Goal: Task Accomplishment & Management: Manage account settings

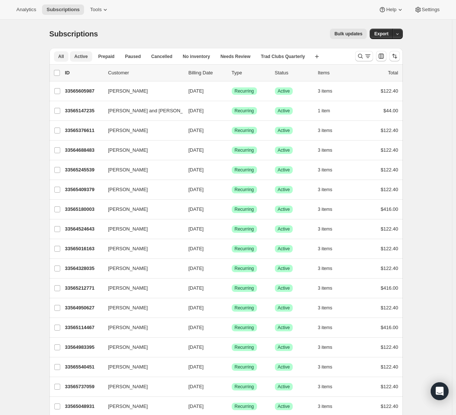
click at [84, 59] on span "Active" at bounding box center [80, 57] width 13 height 6
click at [66, 60] on button "All" at bounding box center [61, 56] width 15 height 10
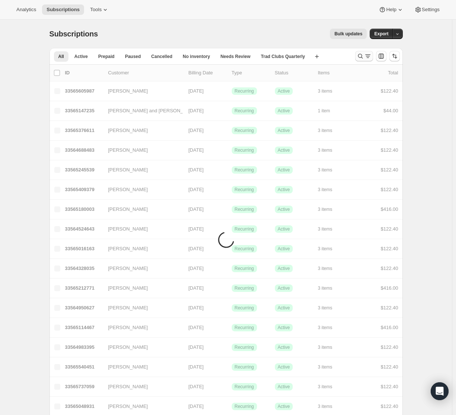
click at [359, 60] on button "Search and filter results" at bounding box center [364, 56] width 18 height 10
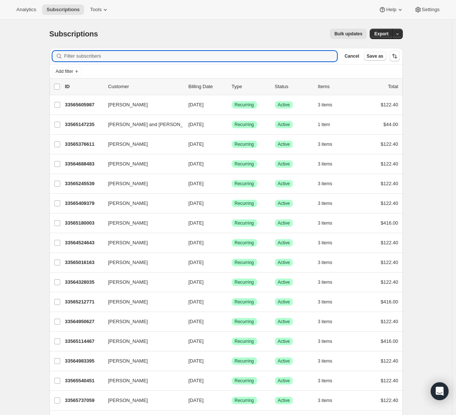
type input "s"
click at [301, 55] on input "Filter subscribers" at bounding box center [200, 56] width 273 height 10
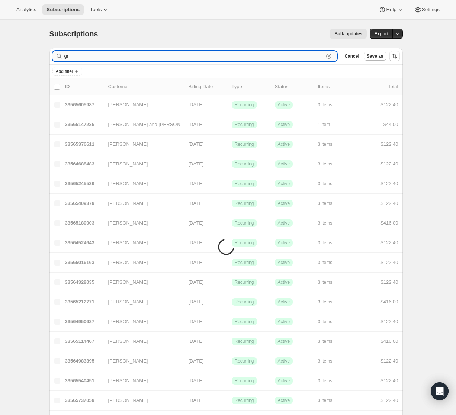
type input "g"
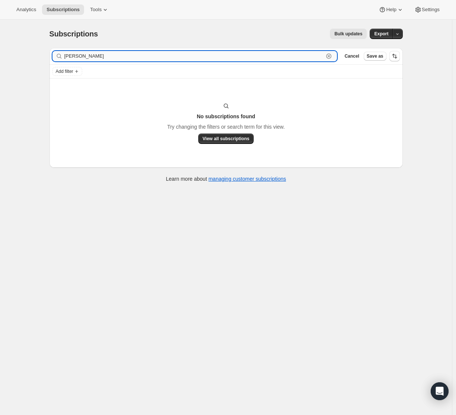
type input "[PERSON_NAME]"
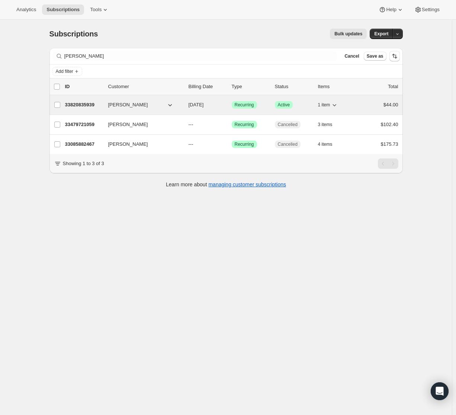
click at [89, 108] on p "33820835939" at bounding box center [83, 104] width 37 height 7
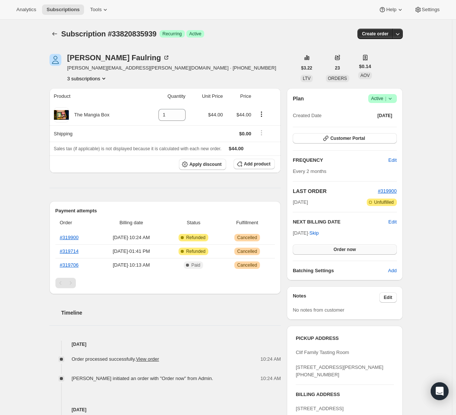
click at [362, 249] on button "Order now" at bounding box center [345, 249] width 104 height 10
click at [377, 248] on button "Click to confirm" at bounding box center [345, 249] width 104 height 10
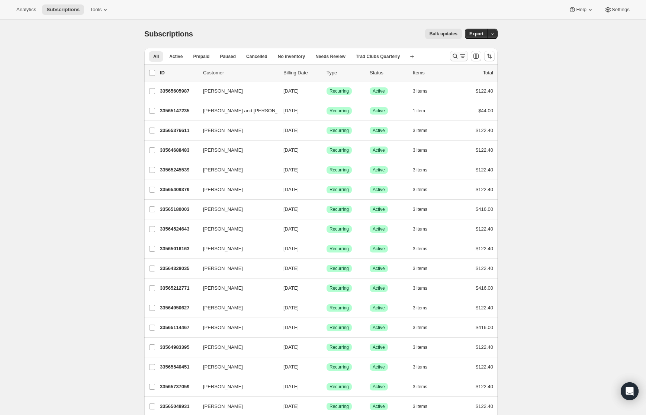
click at [461, 56] on icon "Search and filter results" at bounding box center [462, 55] width 7 height 7
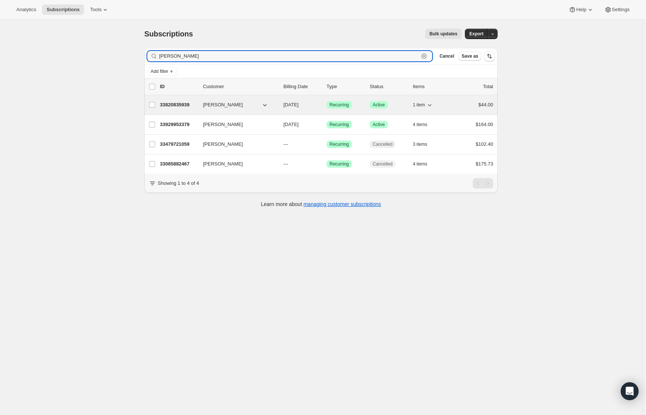
type input "[PERSON_NAME]"
click at [178, 103] on p "33820835939" at bounding box center [178, 104] width 37 height 7
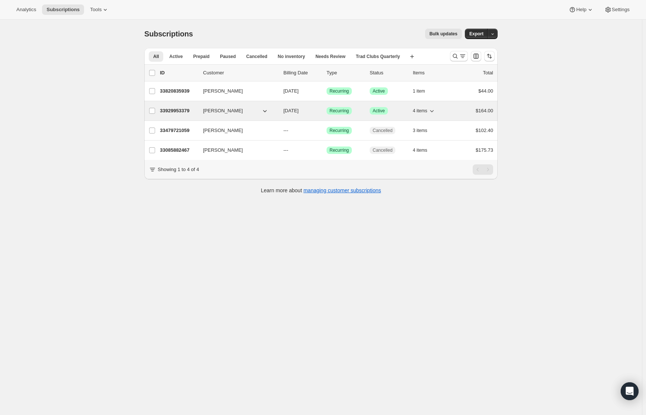
click at [184, 108] on p "33929953379" at bounding box center [178, 110] width 37 height 7
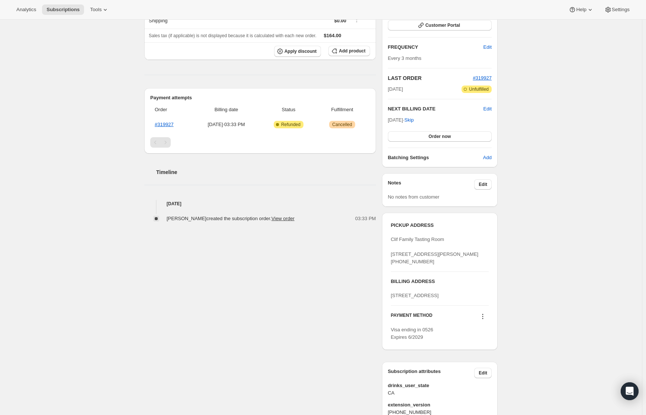
scroll to position [44, 0]
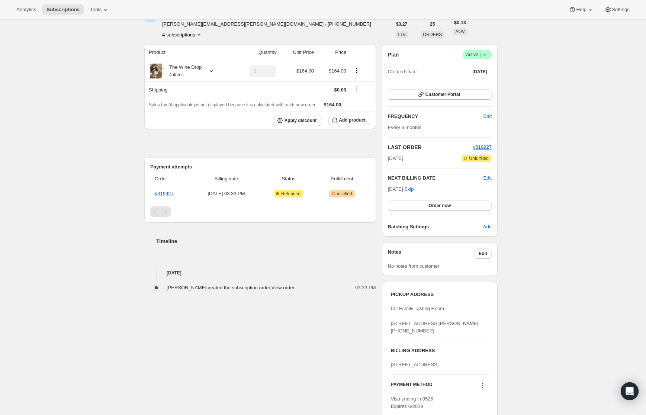
click at [533, 236] on div "Subscription #33929953379. This page is ready Subscription #33929953379 Success…" at bounding box center [321, 274] width 642 height 596
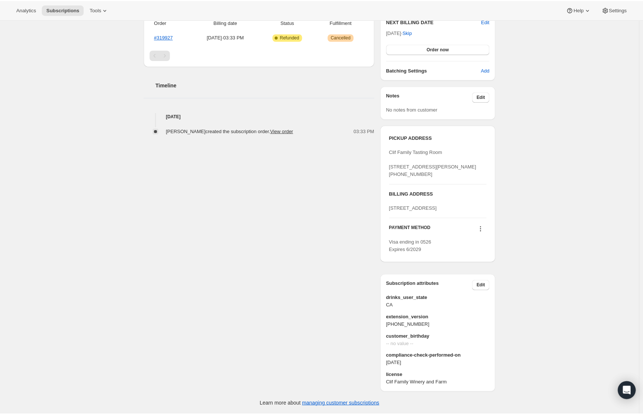
scroll to position [0, 0]
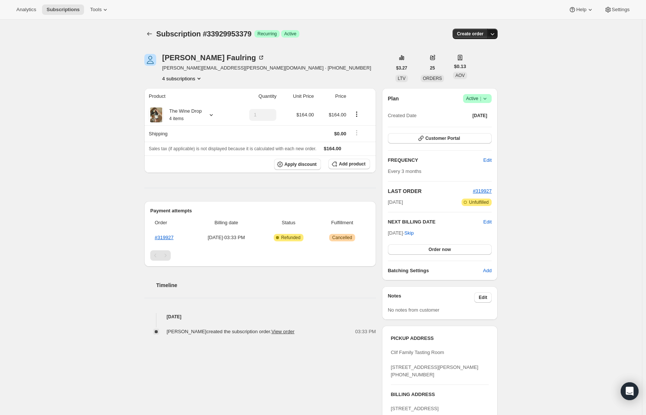
click at [493, 38] on button "button" at bounding box center [492, 34] width 10 height 10
click at [564, 60] on div "Subscription #33929953379. This page is ready Subscription #33929953379 Success…" at bounding box center [321, 318] width 642 height 596
click at [459, 248] on button "Order now" at bounding box center [440, 249] width 104 height 10
click at [468, 249] on button "Click to confirm" at bounding box center [440, 249] width 104 height 10
